Goal: Information Seeking & Learning: Learn about a topic

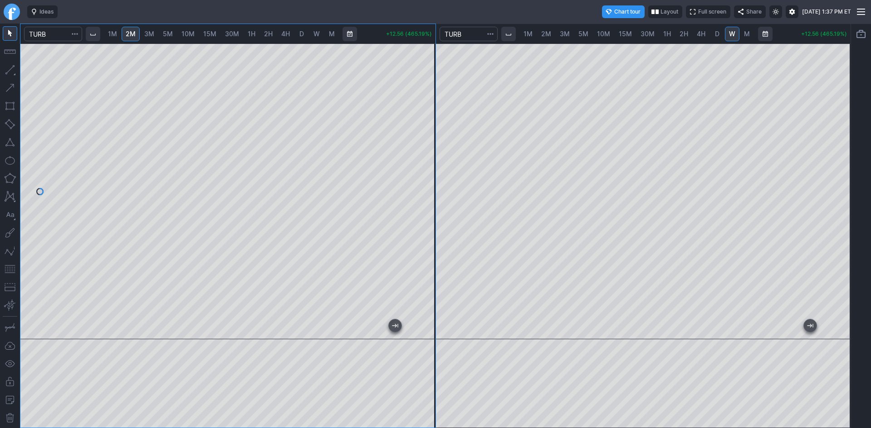
click at [314, 44] on div "1M 2M 3M 5M 10M 15M 30M 1H 2H 4H D W M +12.56 (465.19%)" at bounding box center [227, 226] width 415 height 404
drag, startPoint x: 427, startPoint y: 107, endPoint x: 423, endPoint y: 141, distance: 35.2
click at [423, 141] on div at bounding box center [425, 189] width 19 height 273
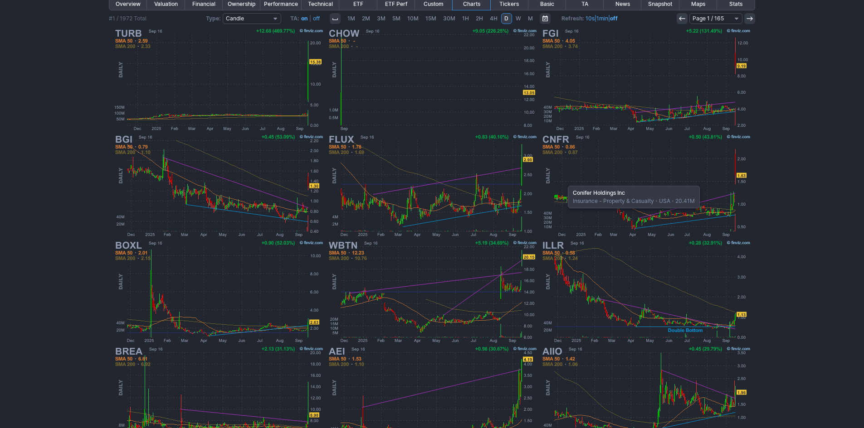
scroll to position [186, 0]
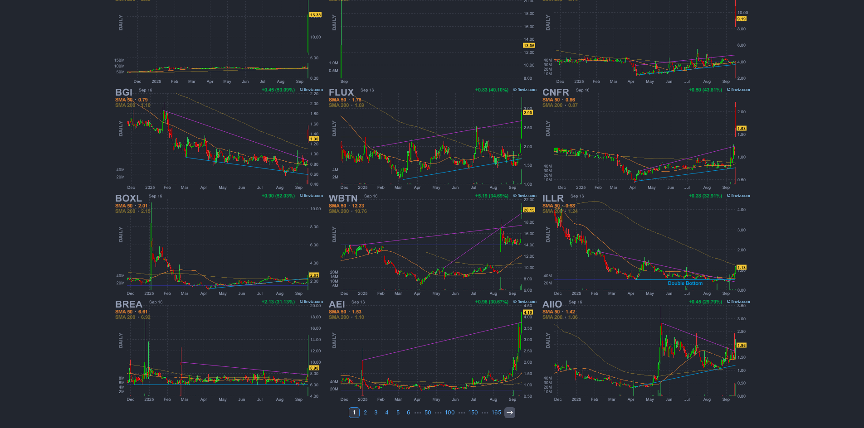
click at [508, 413] on use at bounding box center [509, 413] width 6 height 4
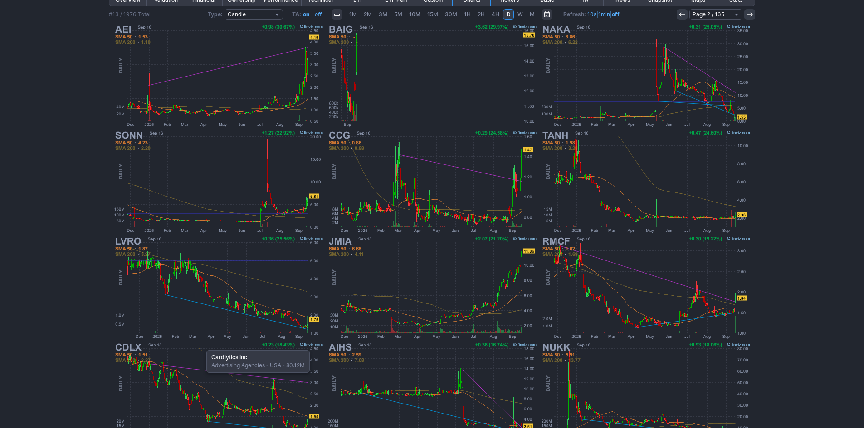
scroll to position [181, 0]
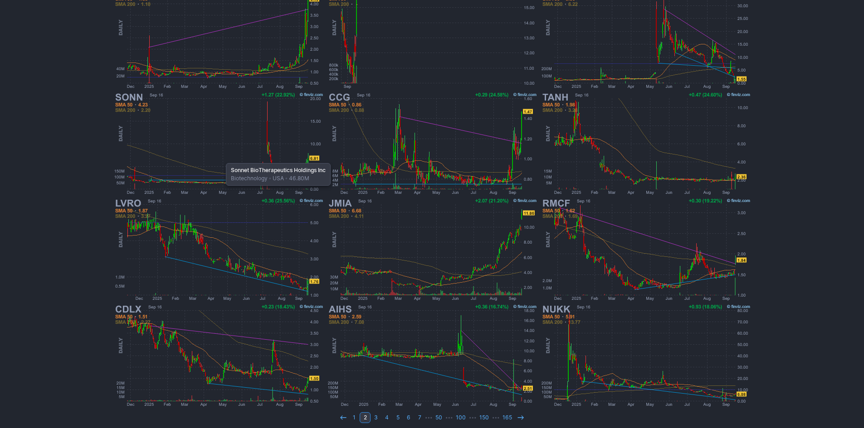
click at [221, 159] on img at bounding box center [218, 144] width 212 height 106
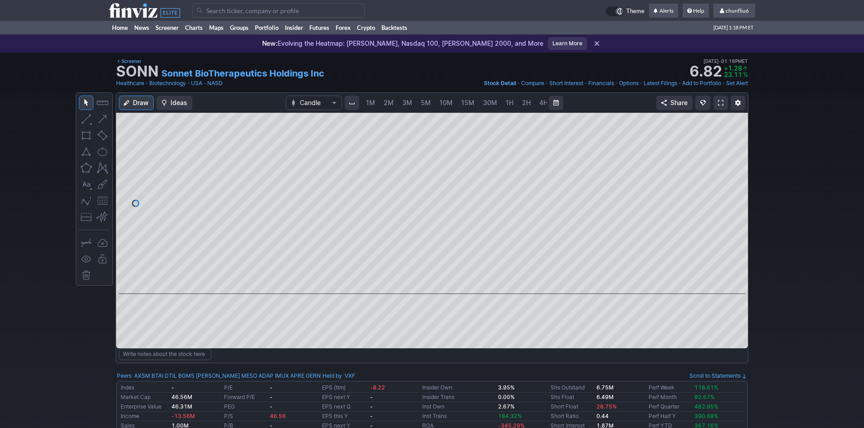
scroll to position [0, 49]
click at [101, 202] on button "button" at bounding box center [102, 201] width 15 height 15
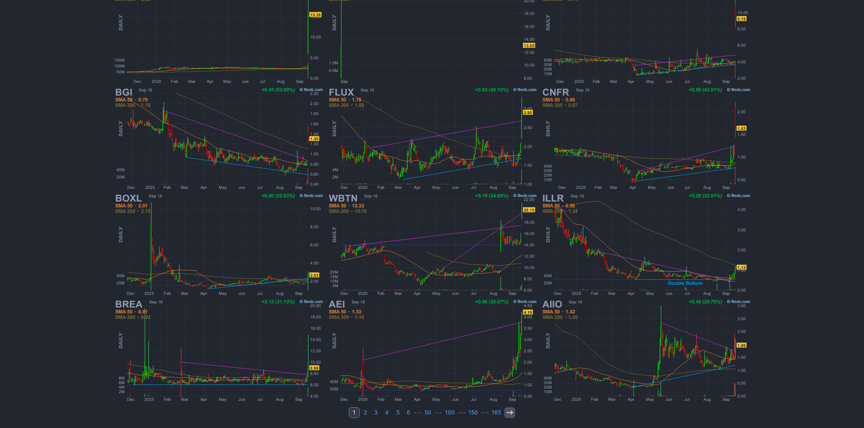
click at [509, 416] on icon at bounding box center [509, 412] width 7 height 7
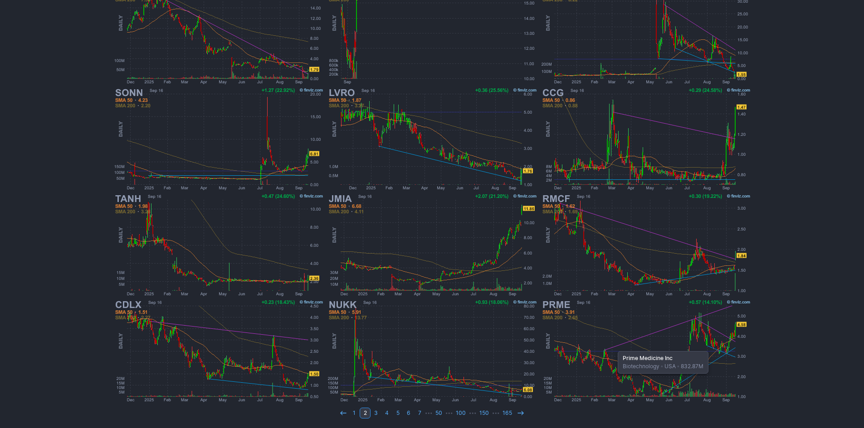
scroll to position [186, 0]
click at [523, 412] on icon at bounding box center [520, 412] width 7 height 7
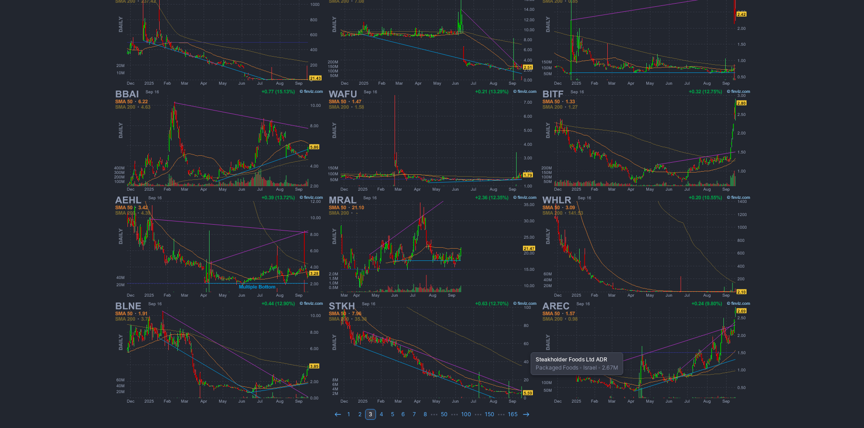
scroll to position [186, 0]
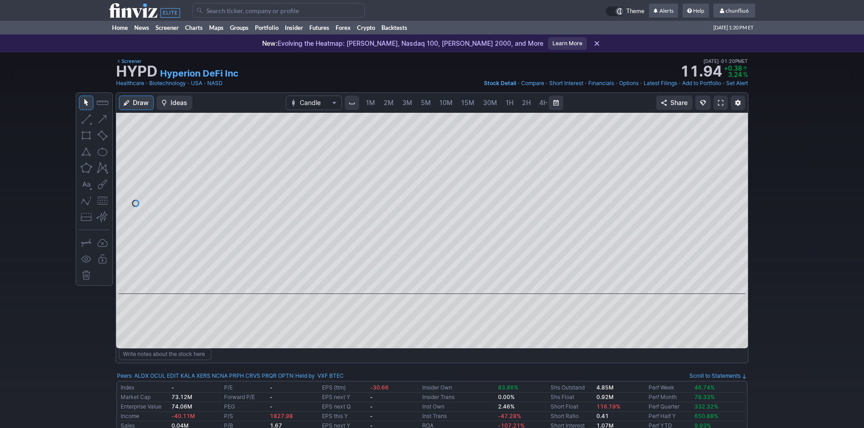
scroll to position [0, 49]
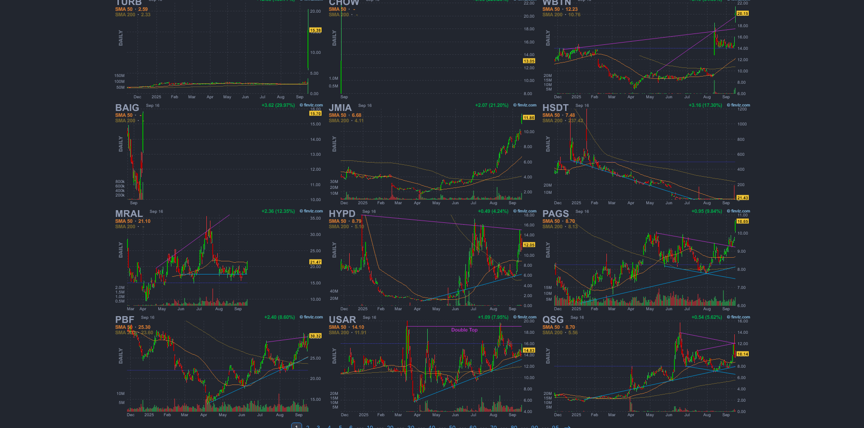
scroll to position [186, 0]
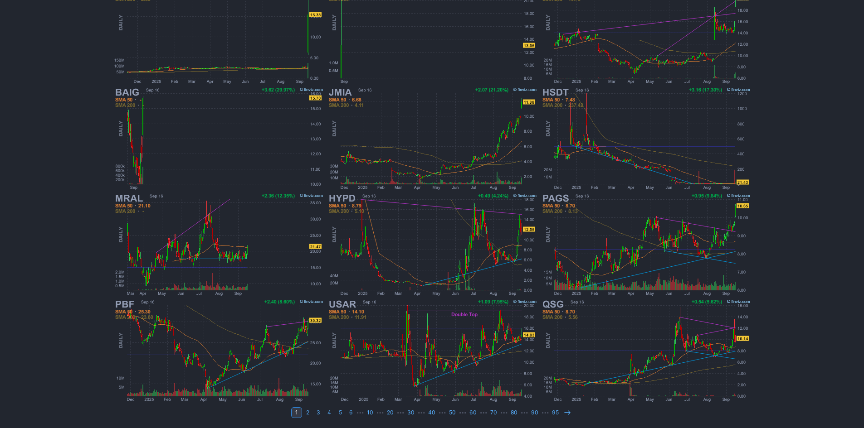
click at [851, 306] on div "My Presets -Save Screen -Edit Screens p: NP! Order by Ticker Tickers Input Filt…" at bounding box center [432, 147] width 864 height 562
click at [565, 410] on icon at bounding box center [567, 412] width 7 height 7
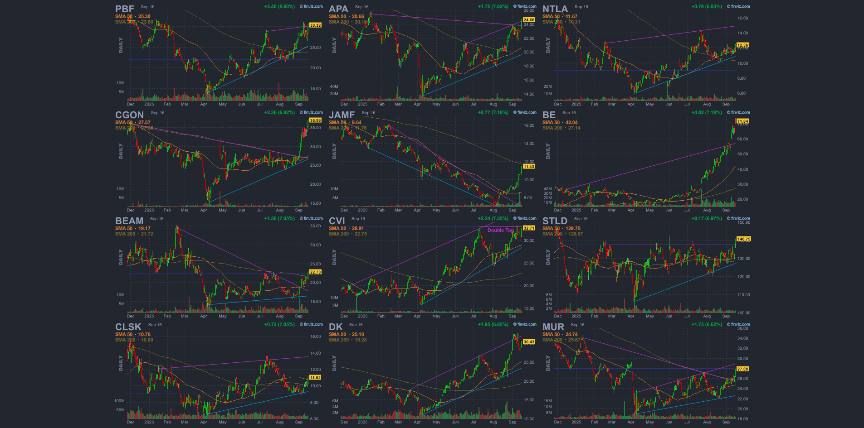
scroll to position [181, 0]
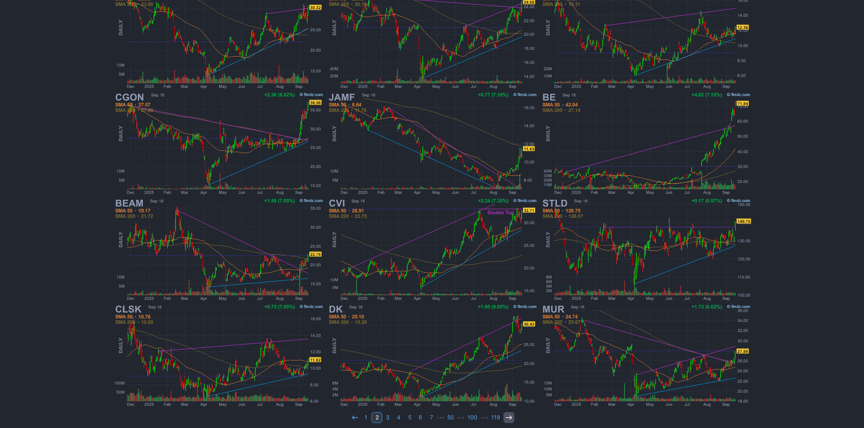
click at [508, 417] on icon at bounding box center [508, 417] width 7 height 7
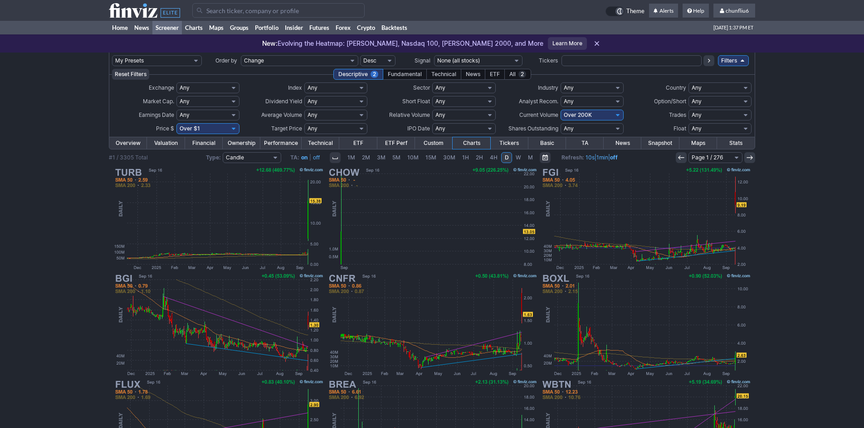
click at [228, 7] on input "Search" at bounding box center [278, 10] width 172 height 15
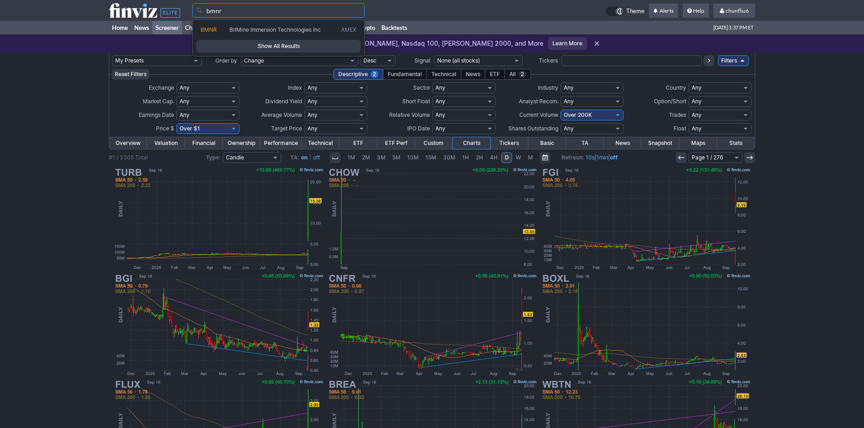
type input "bmnr"
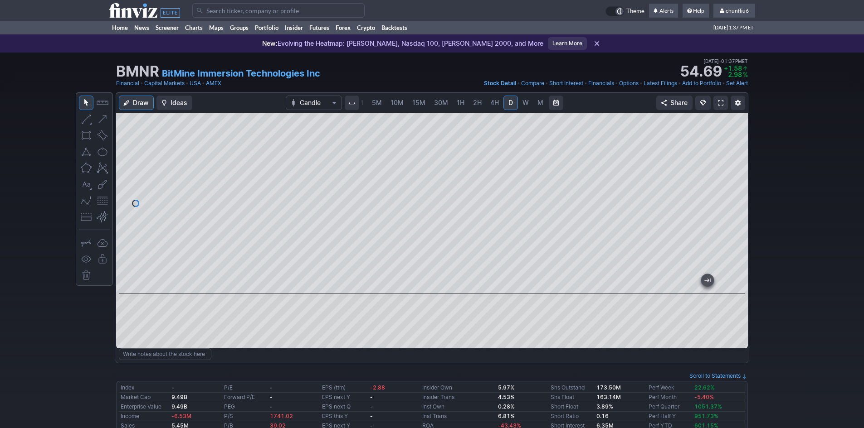
click at [373, 101] on span "5M" at bounding box center [377, 103] width 10 height 8
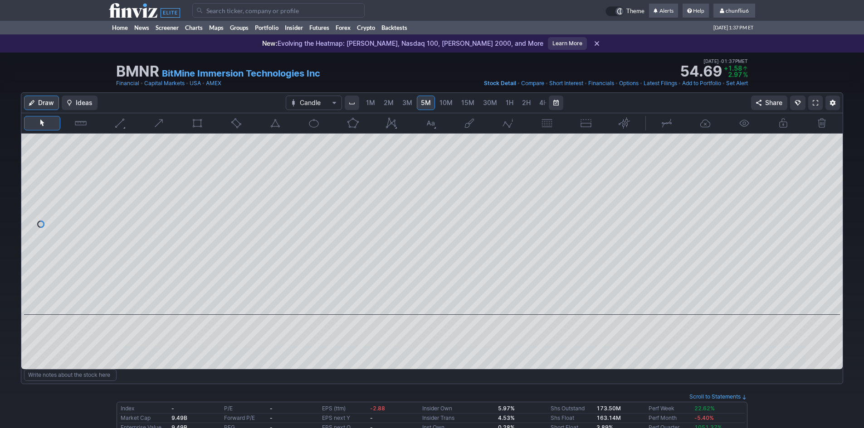
click at [371, 101] on span "1M" at bounding box center [370, 103] width 9 height 8
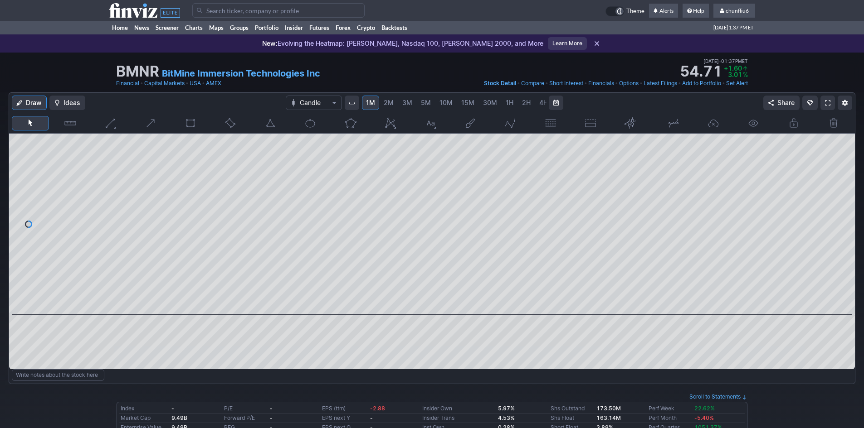
drag, startPoint x: 842, startPoint y: 173, endPoint x: 840, endPoint y: 187, distance: 14.7
click at [840, 187] on div at bounding box center [845, 222] width 19 height 159
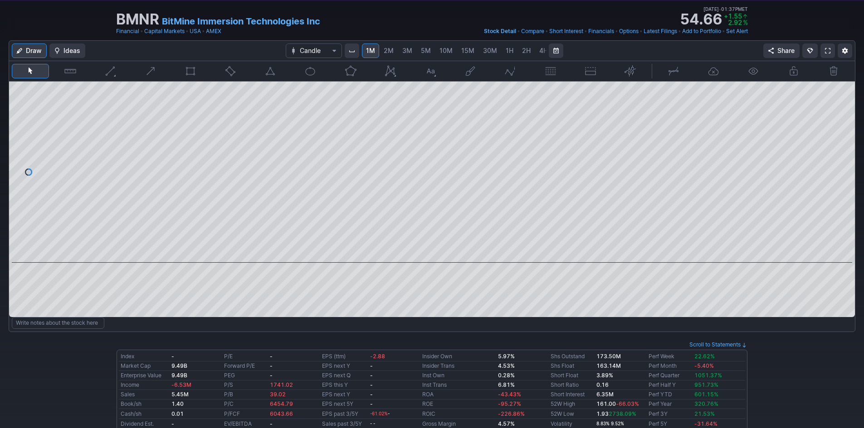
scroll to position [45, 0]
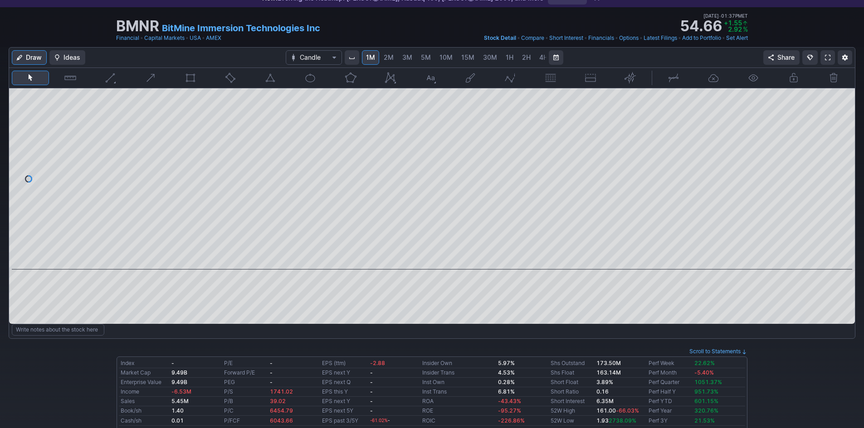
click at [827, 54] on link at bounding box center [827, 57] width 15 height 15
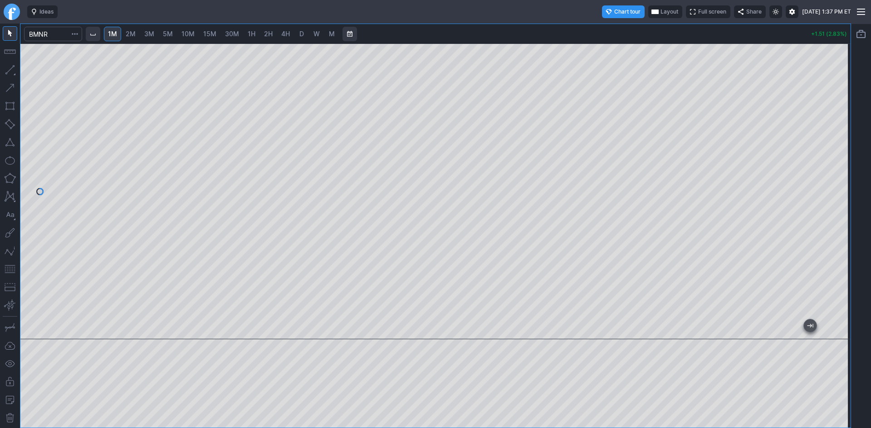
click at [186, 34] on span "10M" at bounding box center [187, 34] width 13 height 8
click at [136, 34] on span "2M" at bounding box center [131, 34] width 10 height 8
drag, startPoint x: 838, startPoint y: 153, endPoint x: 832, endPoint y: 194, distance: 40.7
click at [832, 194] on div at bounding box center [840, 189] width 19 height 273
click at [154, 35] on span "3M" at bounding box center [149, 34] width 10 height 8
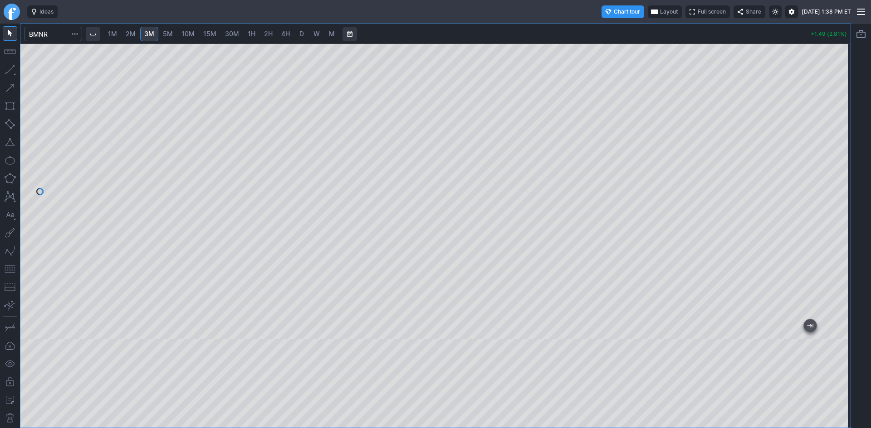
drag, startPoint x: 844, startPoint y: 169, endPoint x: 845, endPoint y: 163, distance: 6.4
click at [845, 163] on div at bounding box center [840, 189] width 19 height 273
drag, startPoint x: 839, startPoint y: 126, endPoint x: 838, endPoint y: 156, distance: 30.4
click at [838, 156] on div at bounding box center [840, 189] width 19 height 273
click at [9, 268] on button "button" at bounding box center [10, 269] width 15 height 15
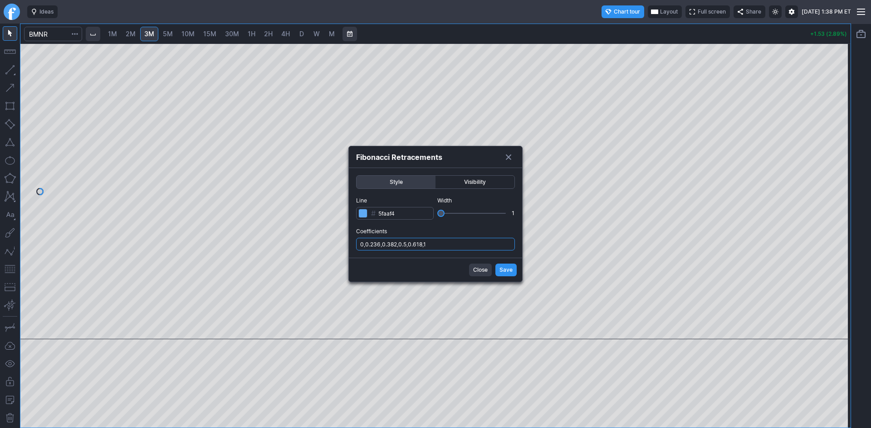
click at [468, 244] on input "0,0.236,0.382,0.5,0.618,1" at bounding box center [435, 244] width 159 height 13
type input "0,0.236,0.382,0.5,0.618,1,.786"
click at [506, 271] on span "Save" at bounding box center [505, 270] width 13 height 9
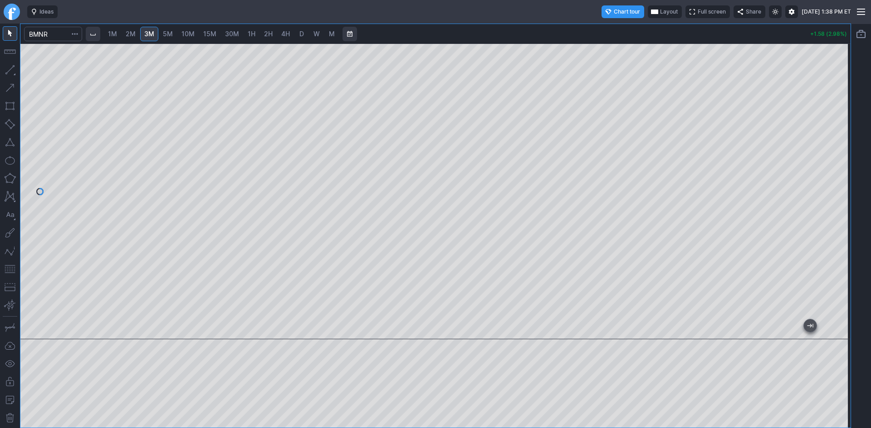
drag, startPoint x: 842, startPoint y: 150, endPoint x: 842, endPoint y: 164, distance: 14.5
click at [842, 164] on div at bounding box center [840, 189] width 19 height 273
drag, startPoint x: 846, startPoint y: 158, endPoint x: 844, endPoint y: 131, distance: 27.7
click at [844, 131] on div at bounding box center [840, 189] width 19 height 273
